Goal: Information Seeking & Learning: Learn about a topic

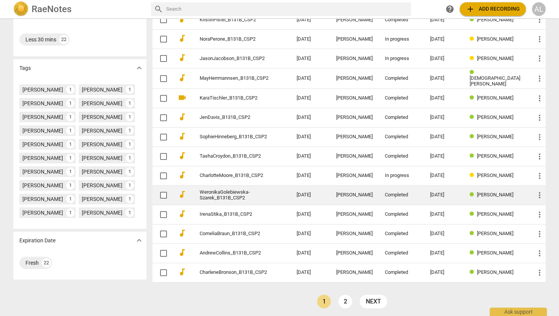
scroll to position [184, 0]
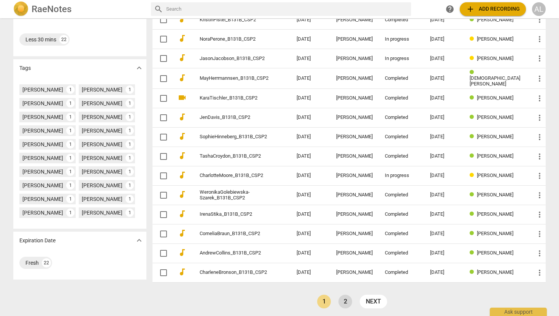
click at [343, 298] on link "2" at bounding box center [345, 302] width 14 height 14
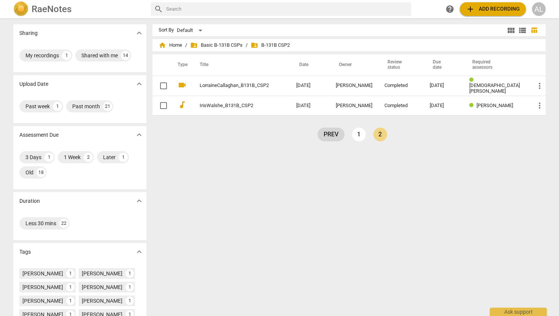
click at [335, 133] on link "prev" at bounding box center [330, 135] width 27 height 14
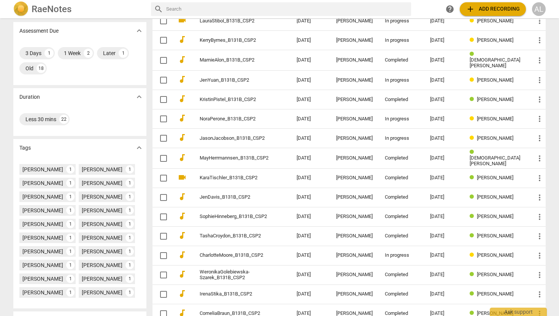
scroll to position [148, 0]
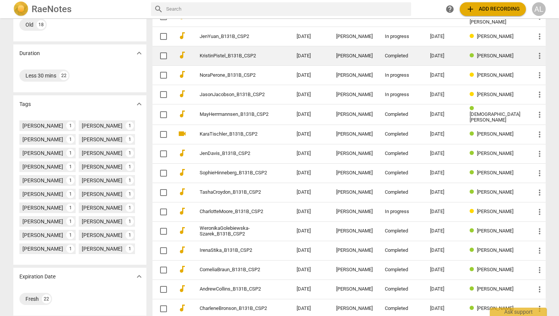
click at [244, 54] on link "KristinPistel_B131B_CSP2" at bounding box center [234, 56] width 70 height 6
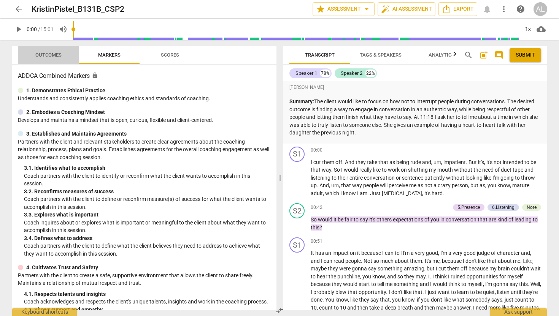
click at [48, 55] on span "Outcomes" at bounding box center [48, 55] width 26 height 6
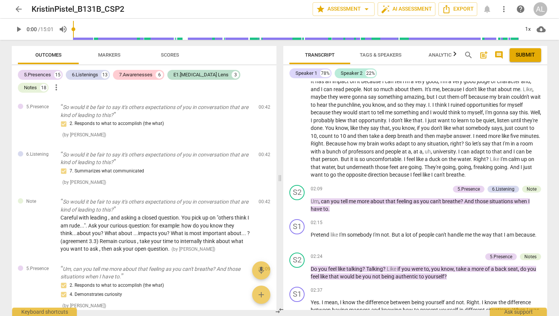
scroll to position [378, 0]
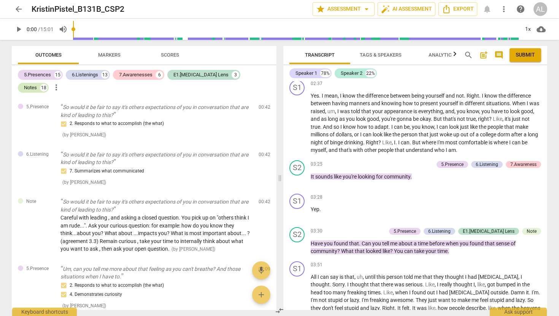
click at [37, 84] on div "Notes" at bounding box center [30, 88] width 13 height 8
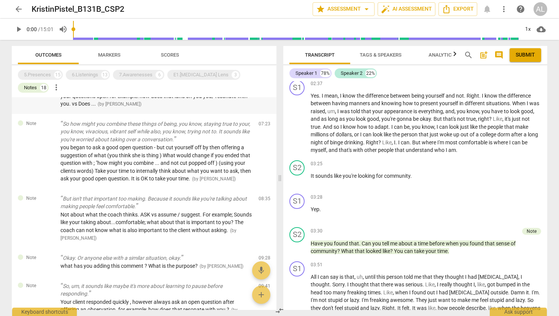
scroll to position [415, 0]
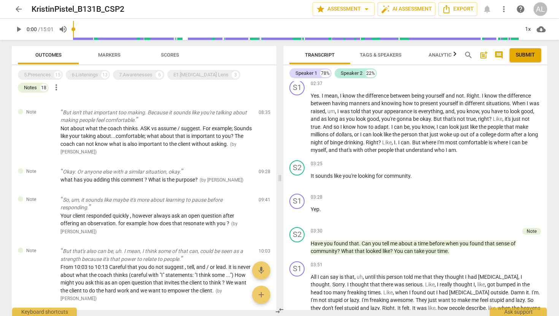
click at [19, 6] on span "arrow_back" at bounding box center [18, 9] width 9 height 9
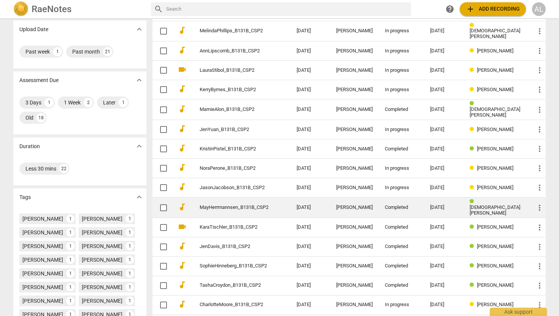
scroll to position [69, 0]
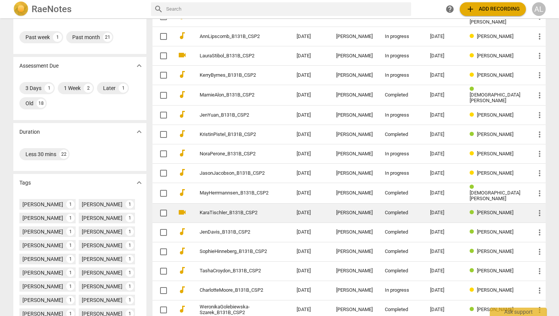
click at [244, 214] on td "KaraTischler_B131B_CSP2" at bounding box center [240, 212] width 100 height 19
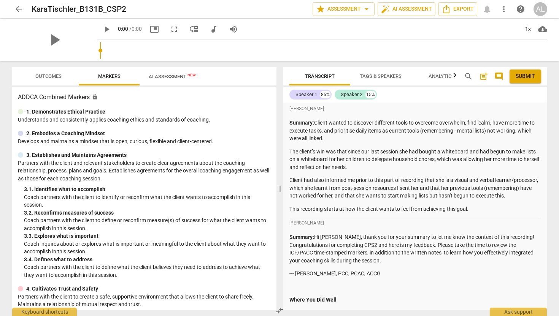
click at [54, 38] on div "play_arrow" at bounding box center [54, 40] width 85 height 43
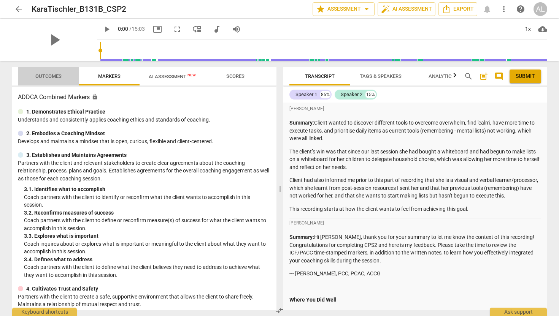
click at [55, 73] on span "Outcomes" at bounding box center [48, 76] width 44 height 10
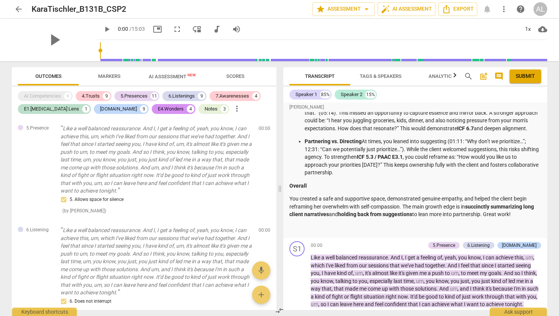
scroll to position [392, 0]
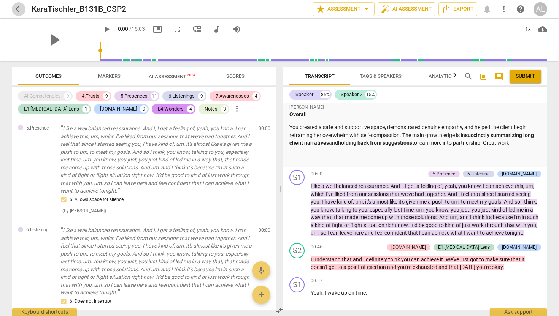
click at [19, 10] on span "arrow_back" at bounding box center [18, 9] width 9 height 9
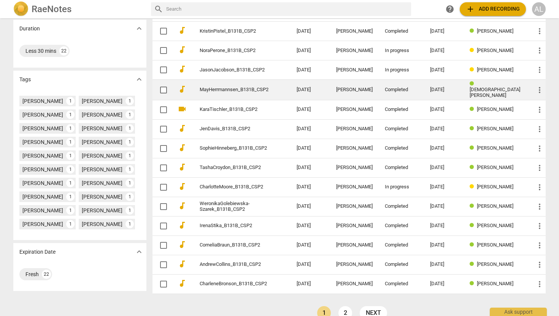
scroll to position [183, 0]
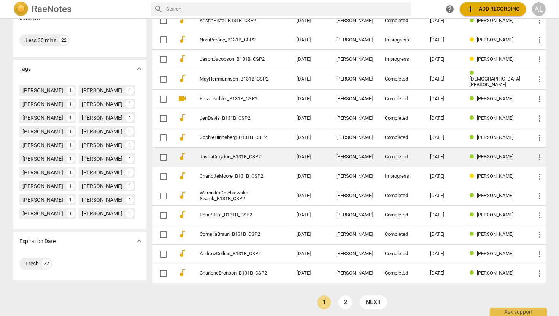
click at [221, 154] on link "TashaCroydon_B131B_CSP2" at bounding box center [234, 157] width 70 height 6
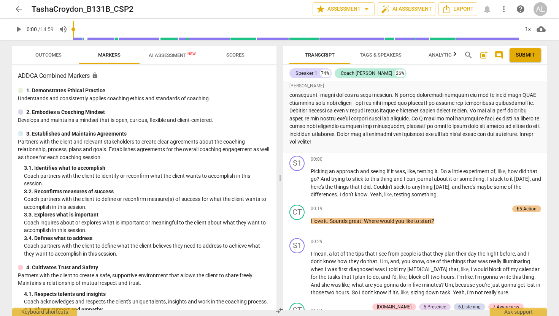
scroll to position [110, 0]
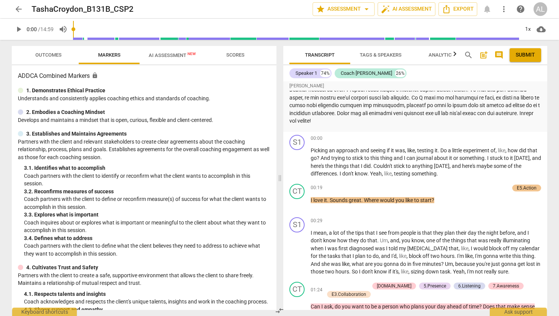
click at [18, 7] on span "arrow_back" at bounding box center [18, 9] width 9 height 9
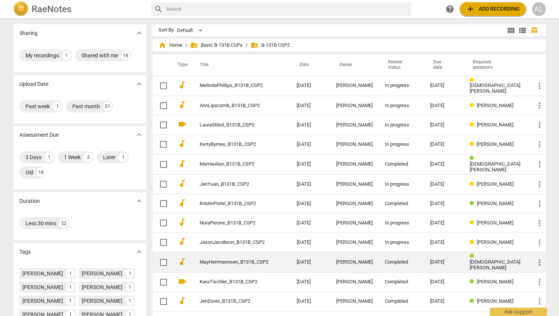
scroll to position [171, 0]
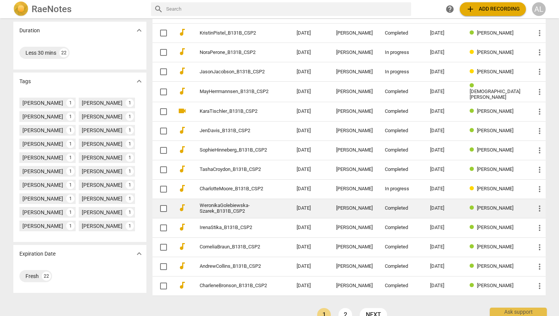
click at [237, 206] on link "WeronikaGolebiewska-Szarek_B131B_CSP2" at bounding box center [234, 208] width 70 height 11
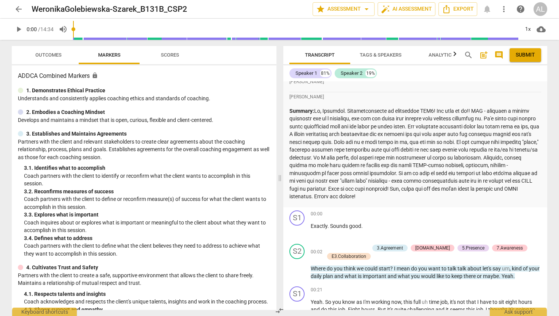
scroll to position [55, 0]
click at [46, 60] on span "Outcomes" at bounding box center [48, 55] width 44 height 10
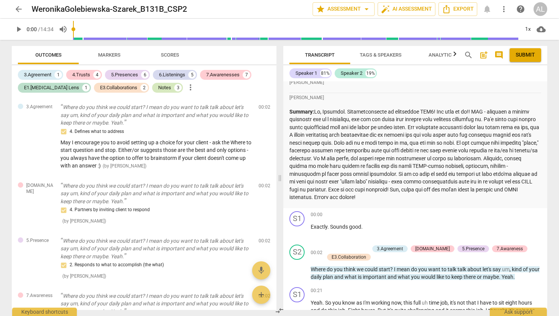
click at [158, 86] on div "Notes" at bounding box center [164, 88] width 13 height 8
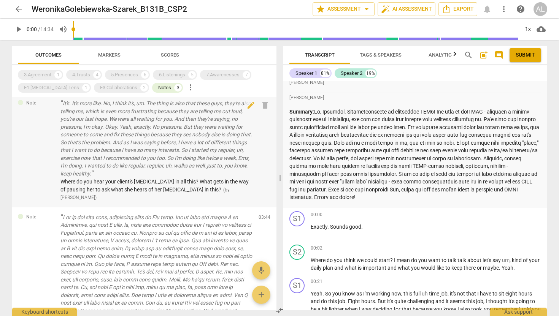
scroll to position [3, 0]
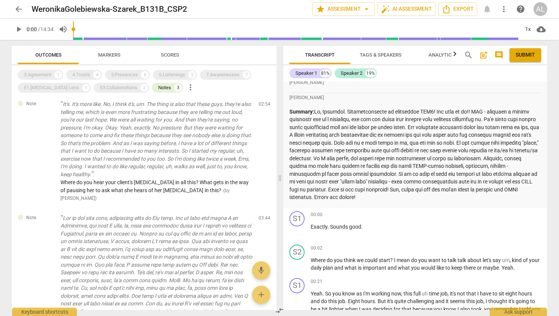
click at [19, 5] on span "arrow_back" at bounding box center [18, 9] width 9 height 9
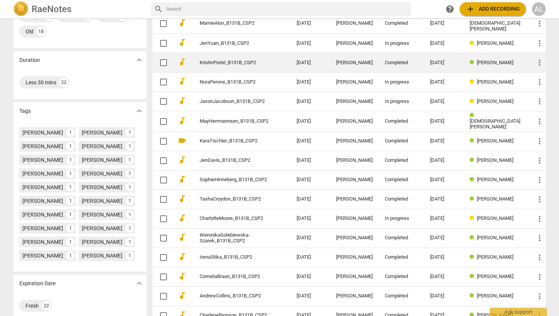
scroll to position [144, 0]
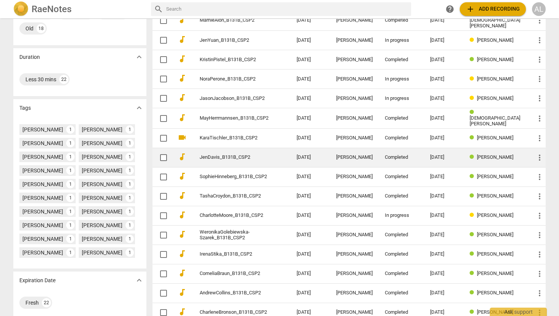
click at [242, 156] on link "JenDavis_B131B_CSP2" at bounding box center [234, 158] width 70 height 6
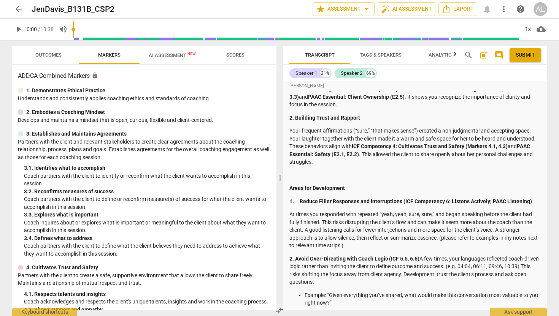
scroll to position [45, 0]
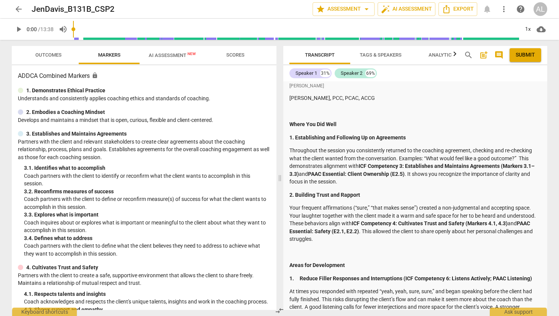
click at [19, 11] on span "arrow_back" at bounding box center [18, 9] width 9 height 9
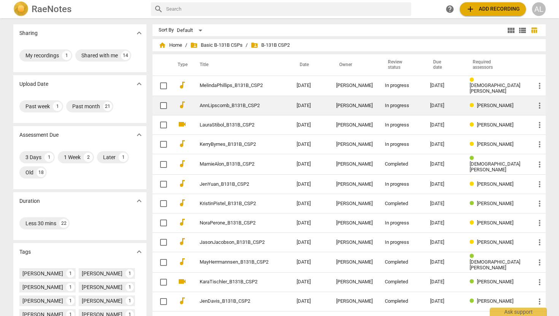
click at [218, 106] on link "AnnLipscomb_B131B_CSP2" at bounding box center [234, 106] width 70 height 6
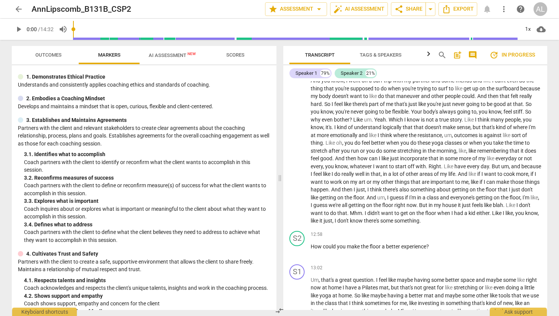
scroll to position [1157, 0]
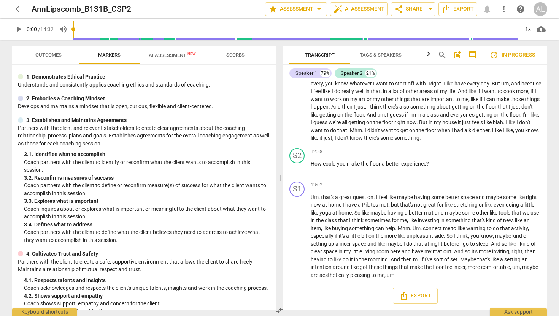
click at [18, 8] on span "arrow_back" at bounding box center [18, 9] width 9 height 9
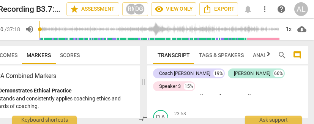
scroll to position [4441, 0]
